Goal: Contribute content

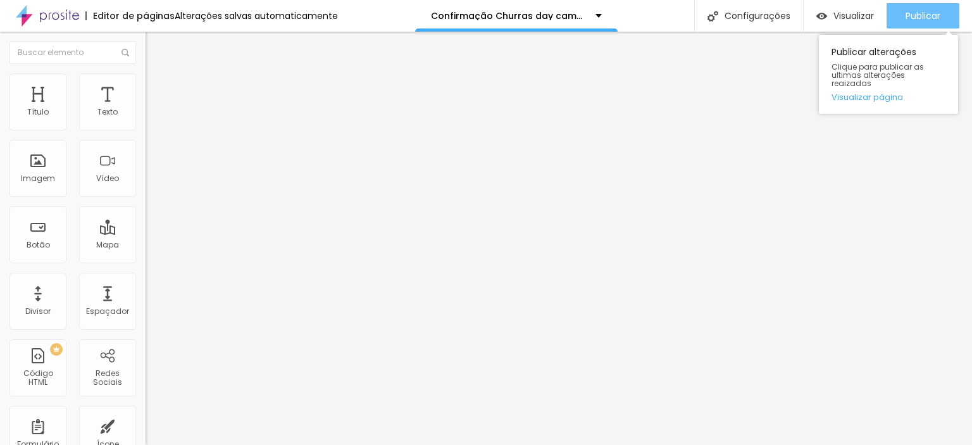
click at [908, 11] on span "Publicar" at bounding box center [922, 16] width 35 height 10
click at [913, 12] on span "Publicar" at bounding box center [922, 16] width 35 height 10
click at [933, 12] on span "Publicar" at bounding box center [922, 16] width 35 height 10
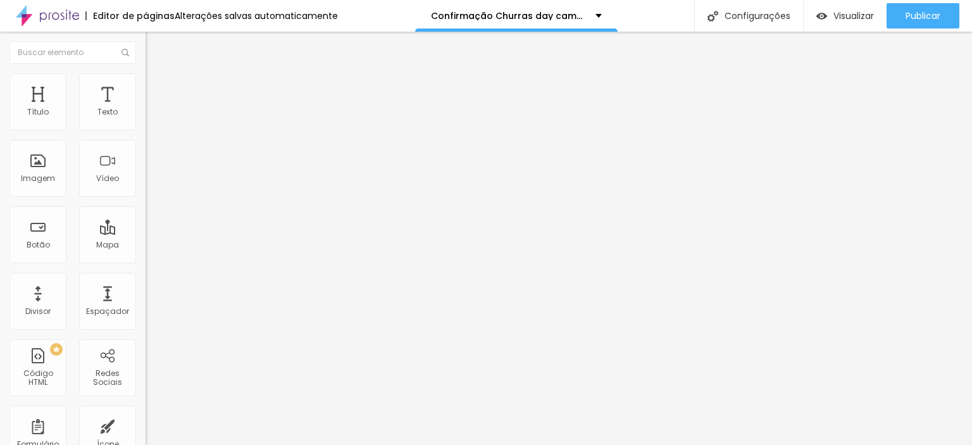
click at [146, 128] on img at bounding box center [150, 132] width 8 height 8
drag, startPoint x: 462, startPoint y: 102, endPoint x: 490, endPoint y: 102, distance: 28.5
type input "Autorização day camping sjc turmas 2025"
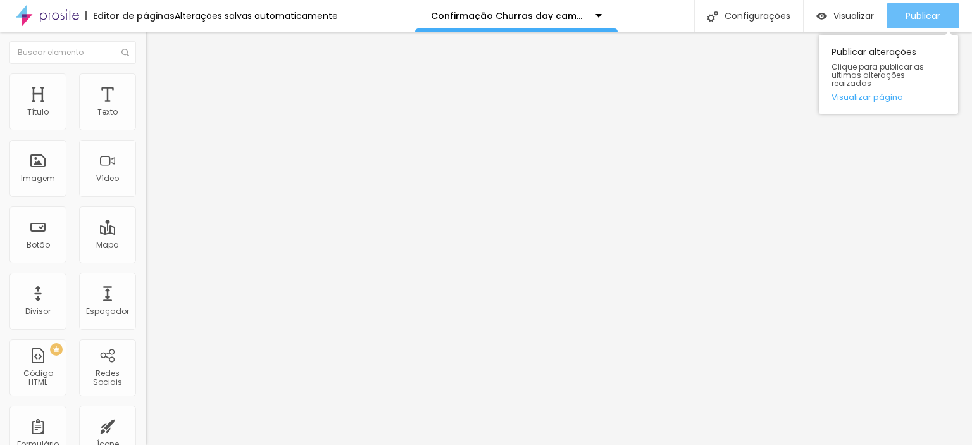
click at [913, 16] on span "Publicar" at bounding box center [922, 16] width 35 height 10
click at [919, 13] on span "Publicar" at bounding box center [922, 16] width 35 height 10
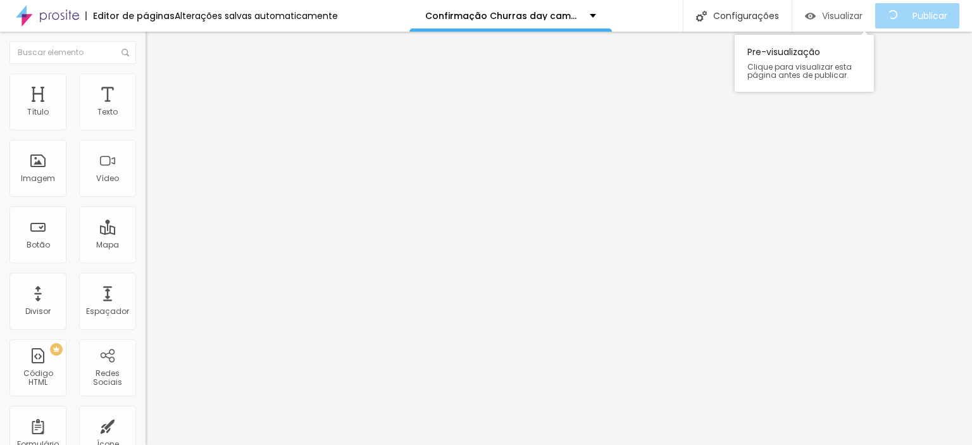
click at [855, 18] on span "Visualizar" at bounding box center [842, 16] width 40 height 10
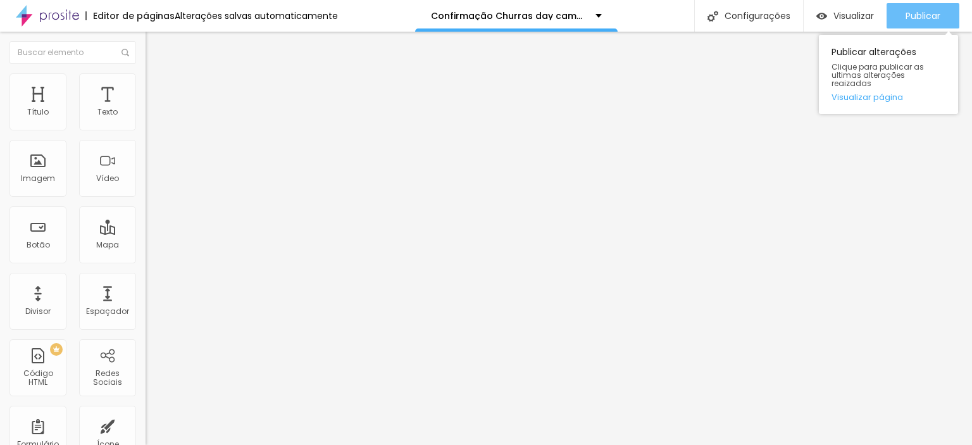
click at [910, 13] on span "Publicar" at bounding box center [922, 16] width 35 height 10
click at [929, 13] on span "Publicar" at bounding box center [922, 16] width 35 height 10
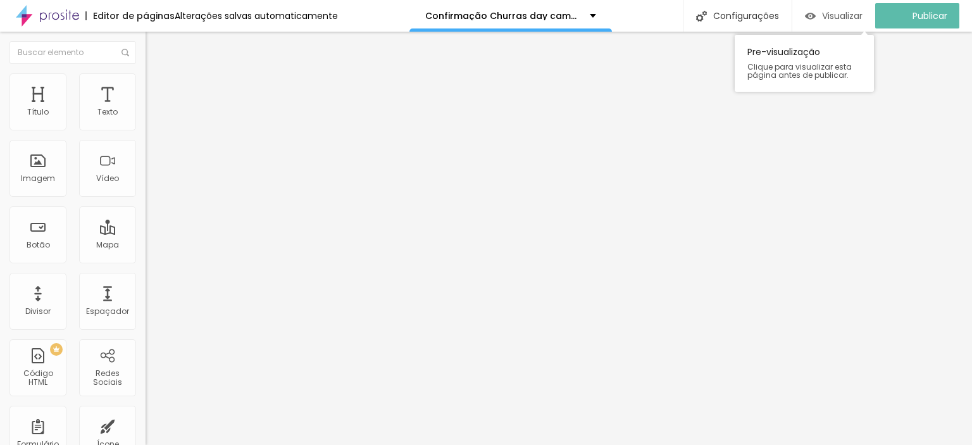
click at [828, 15] on div "Visualizar" at bounding box center [834, 16] width 58 height 11
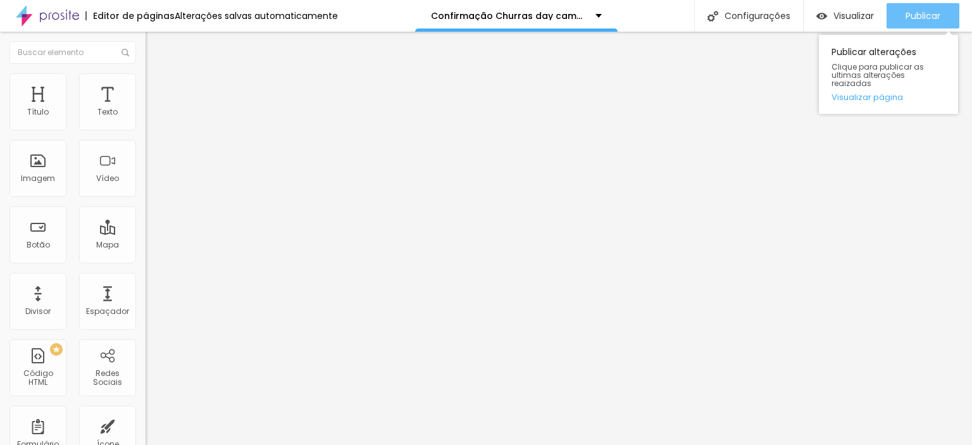
click at [919, 7] on div "Publicar" at bounding box center [922, 15] width 35 height 25
